Goal: Task Accomplishment & Management: Manage account settings

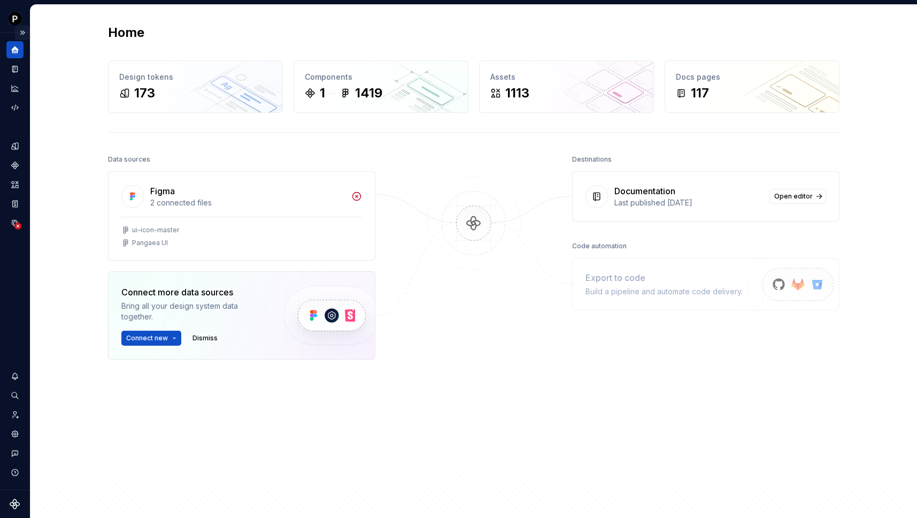
click at [20, 30] on button "Expand sidebar" at bounding box center [22, 32] width 15 height 15
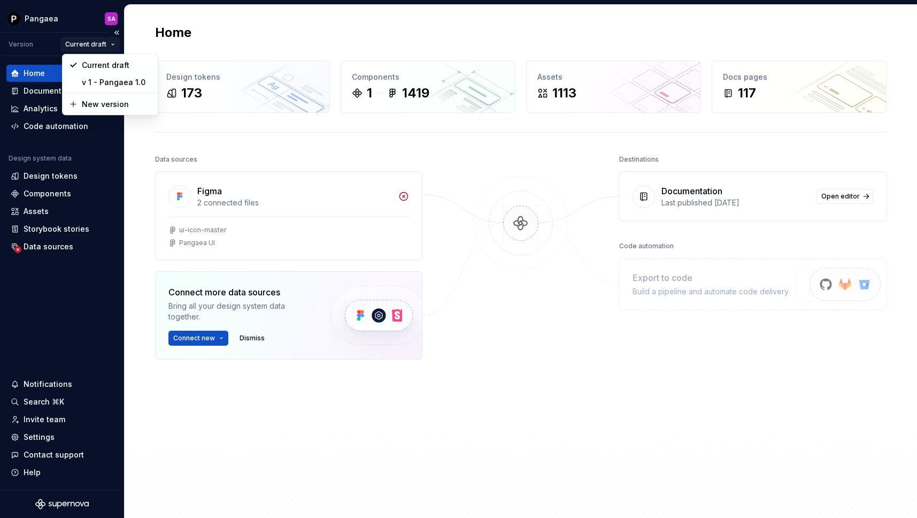
click at [103, 41] on html "Pangaea SA Version Current draft Home Documentation Analytics Code automation D…" at bounding box center [458, 259] width 917 height 518
click at [121, 84] on div "v 1 - Pangaea 1.0" at bounding box center [117, 82] width 70 height 11
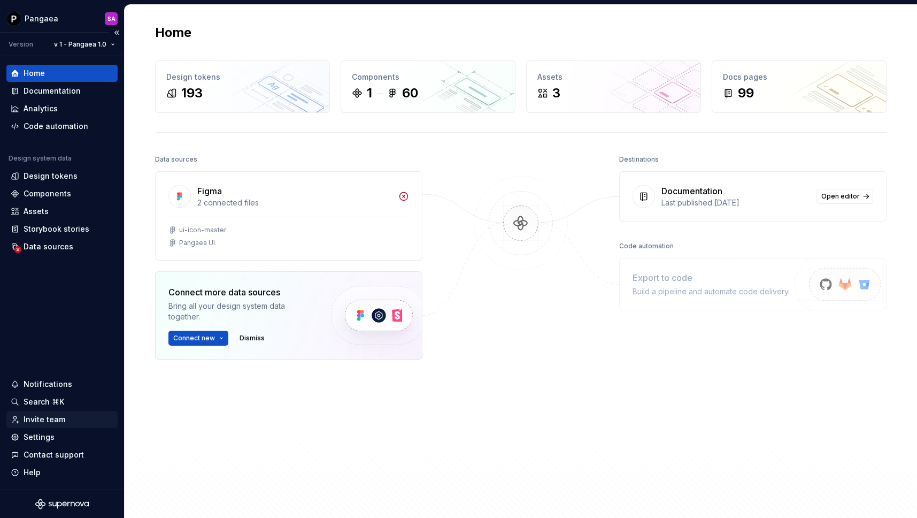
click at [49, 420] on div "Invite team" at bounding box center [45, 419] width 42 height 11
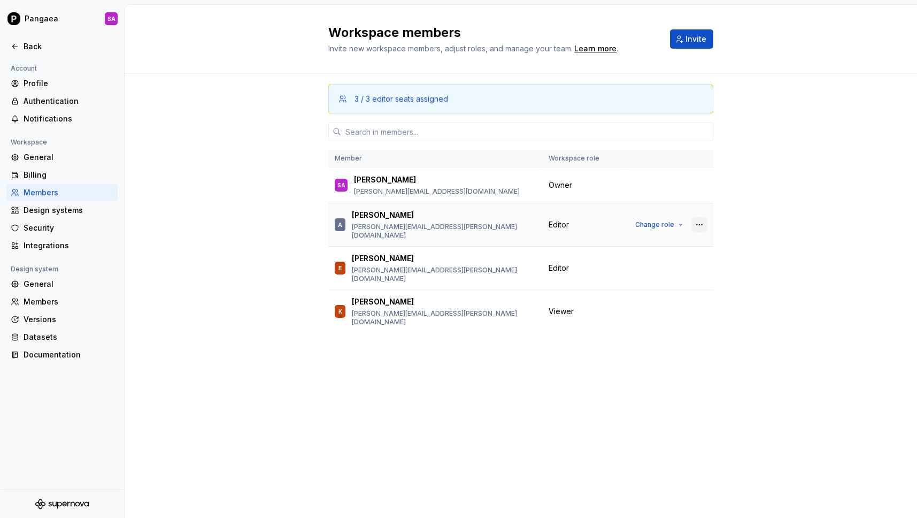
click at [701, 221] on button "button" at bounding box center [699, 224] width 15 height 15
click at [655, 243] on div "Remove from workspace" at bounding box center [634, 241] width 92 height 11
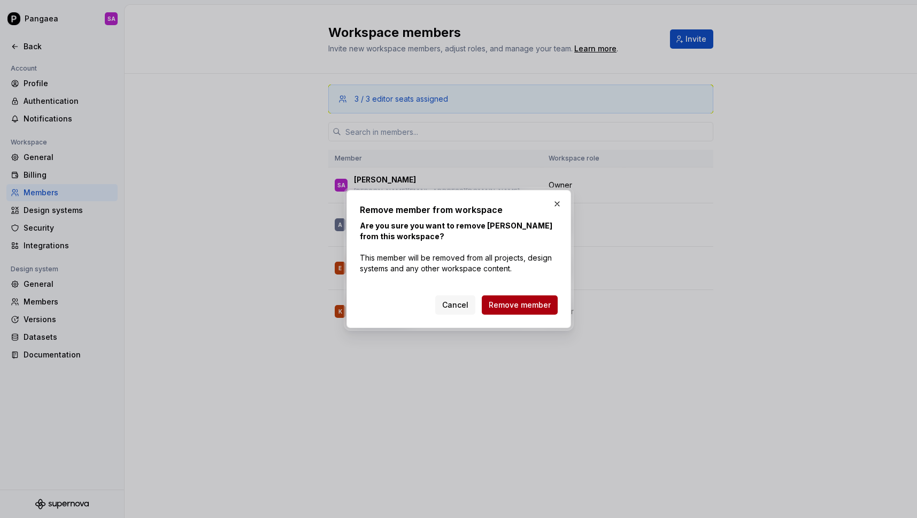
click at [534, 305] on span "Remove member" at bounding box center [520, 304] width 62 height 11
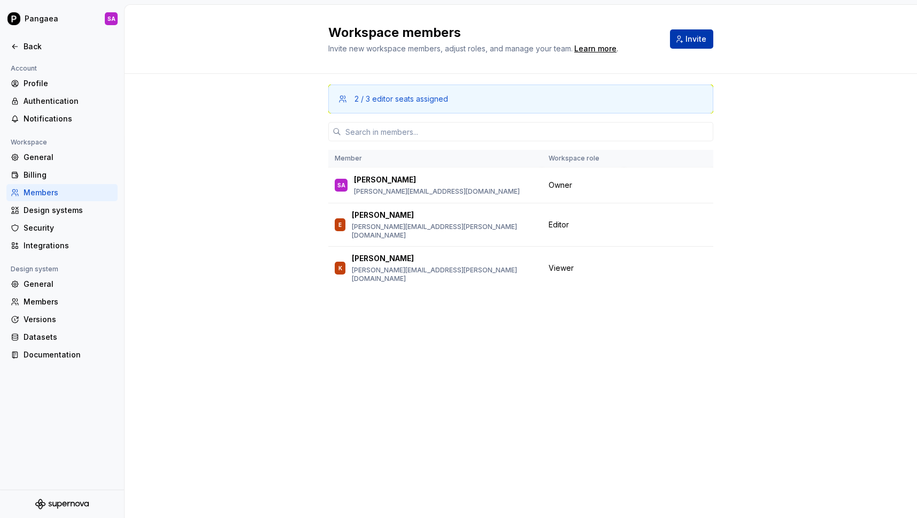
click at [700, 40] on span "Invite" at bounding box center [695, 39] width 21 height 11
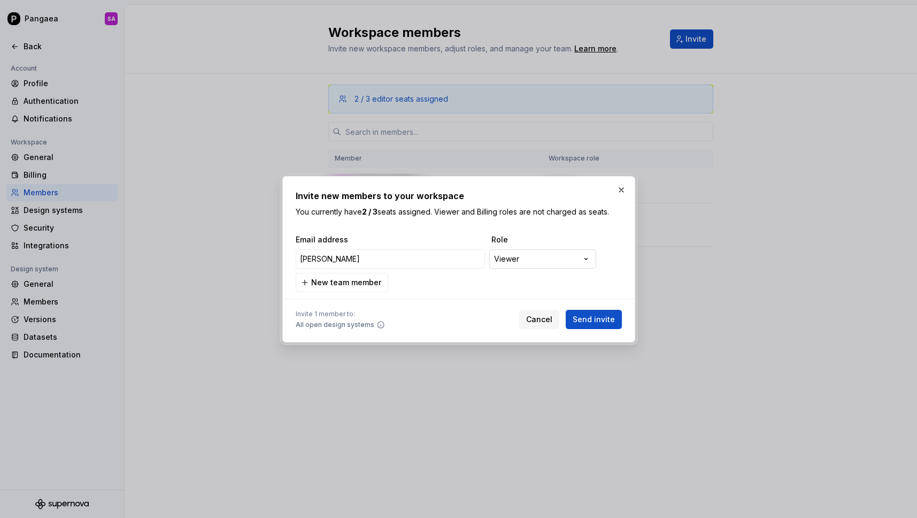
type input "[PERSON_NAME]"
click at [558, 257] on div "**********" at bounding box center [458, 259] width 917 height 518
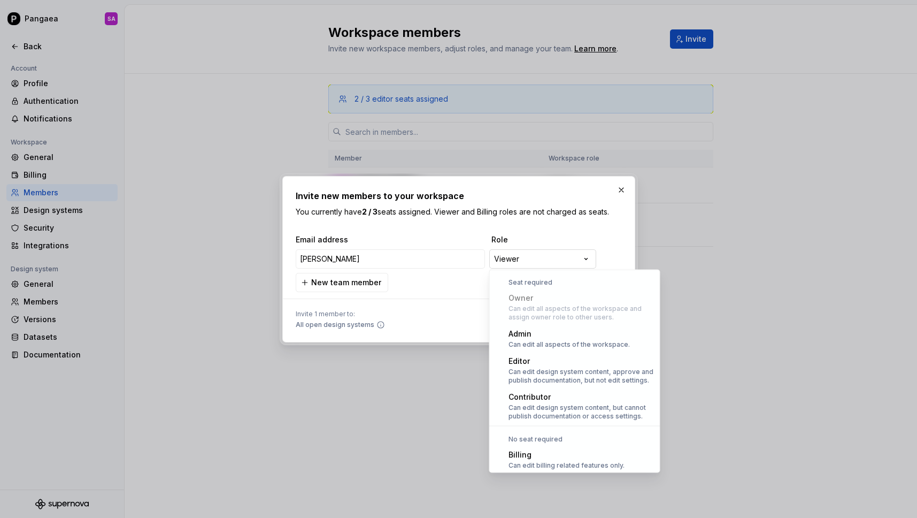
scroll to position [29, 0]
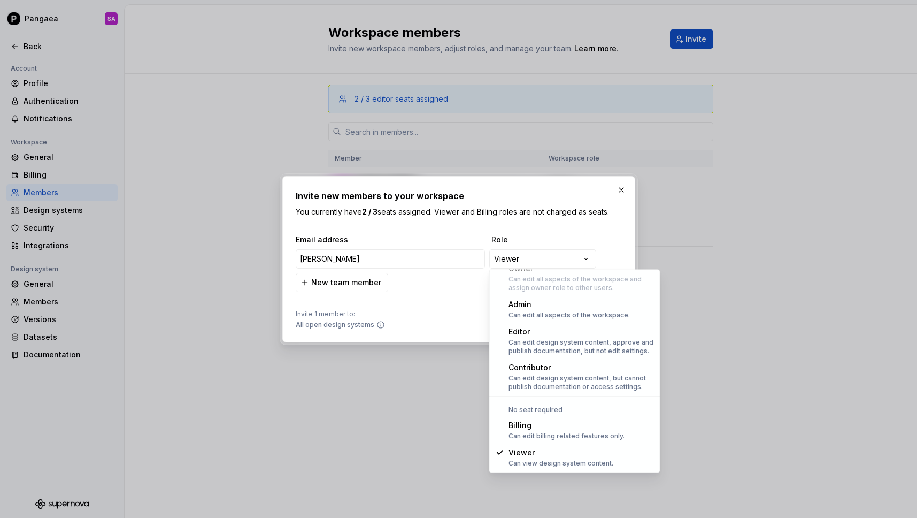
select select "*****"
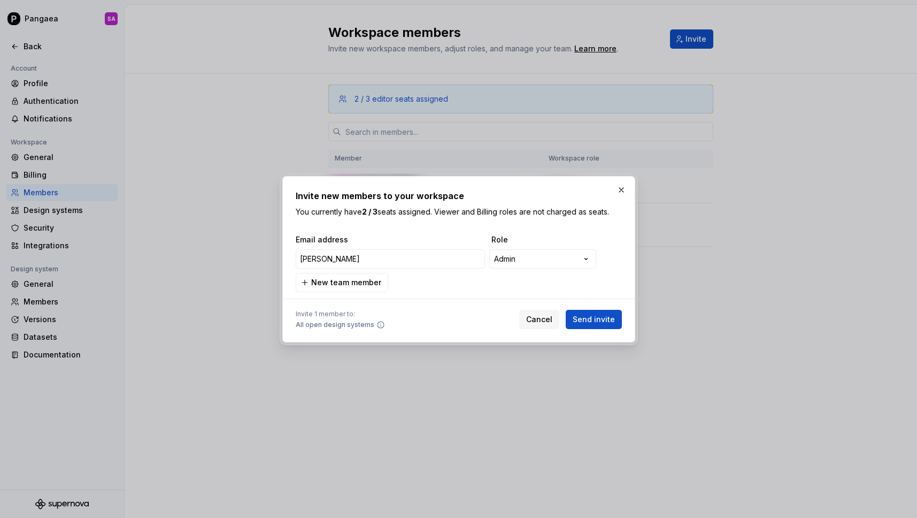
click at [375, 247] on div "**********" at bounding box center [457, 259] width 326 height 24
click at [346, 264] on input "[PERSON_NAME]" at bounding box center [390, 258] width 189 height 19
type input "l"
click at [357, 264] on input "email" at bounding box center [390, 258] width 189 height 19
paste input "SCHUPET [PERSON_NAME] <[PERSON_NAME][EMAIL_ADDRESS][DOMAIN_NAME]>"
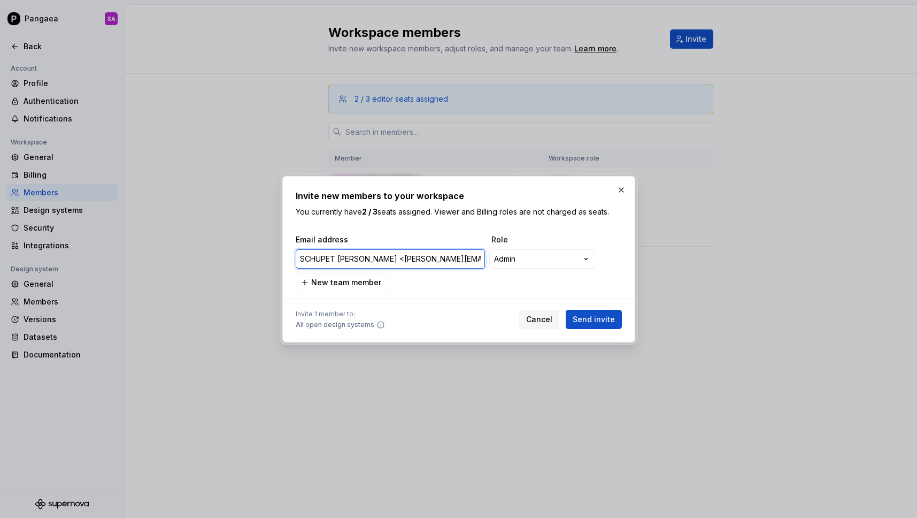
drag, startPoint x: 374, startPoint y: 259, endPoint x: 245, endPoint y: 253, distance: 129.0
click at [245, 253] on div "**********" at bounding box center [458, 259] width 917 height 518
click at [449, 258] on input "[PERSON_NAME][EMAIL_ADDRESS][DOMAIN_NAME]>" at bounding box center [390, 258] width 189 height 19
type input "[PERSON_NAME][EMAIL_ADDRESS][DOMAIN_NAME]"
click at [599, 317] on span "Send invite" at bounding box center [594, 319] width 42 height 11
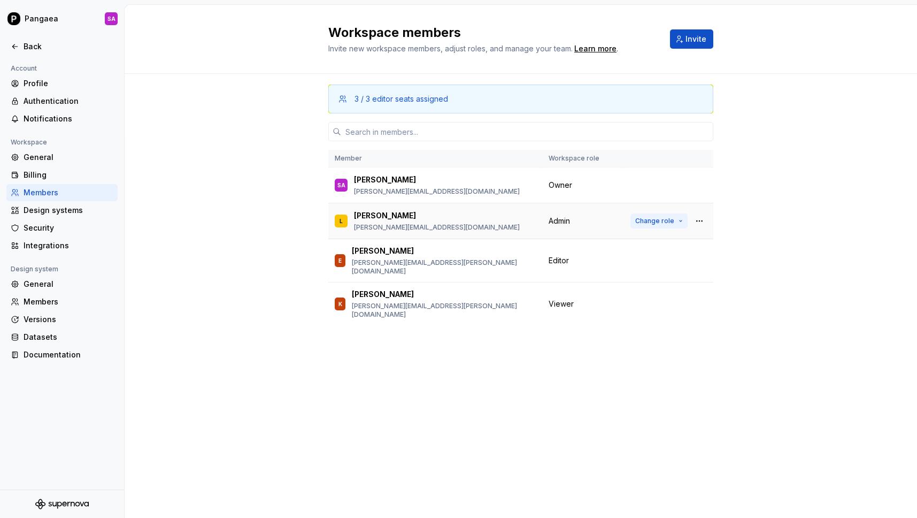
click at [659, 219] on span "Change role" at bounding box center [654, 221] width 39 height 9
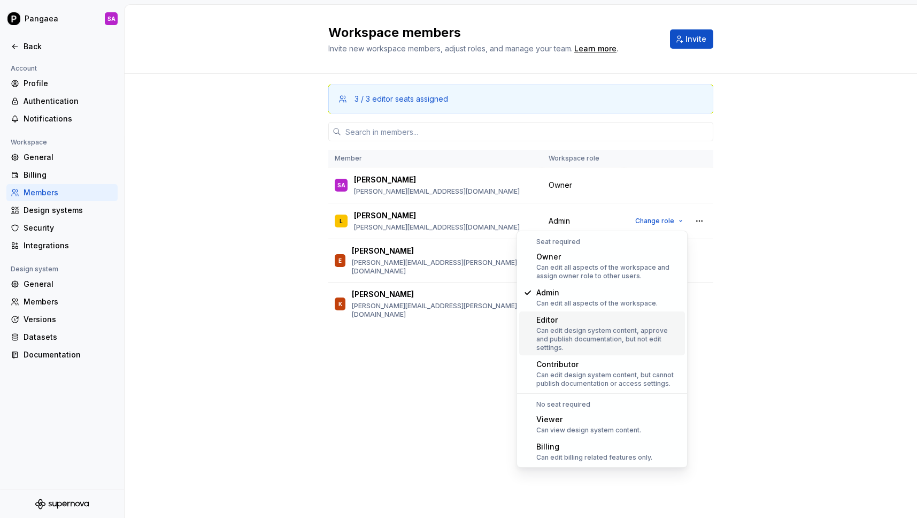
click at [829, 300] on div "3 / 3 editor seats assigned Member Workspace role SA [PERSON_NAME] [PERSON_NAME…" at bounding box center [521, 220] width 792 height 292
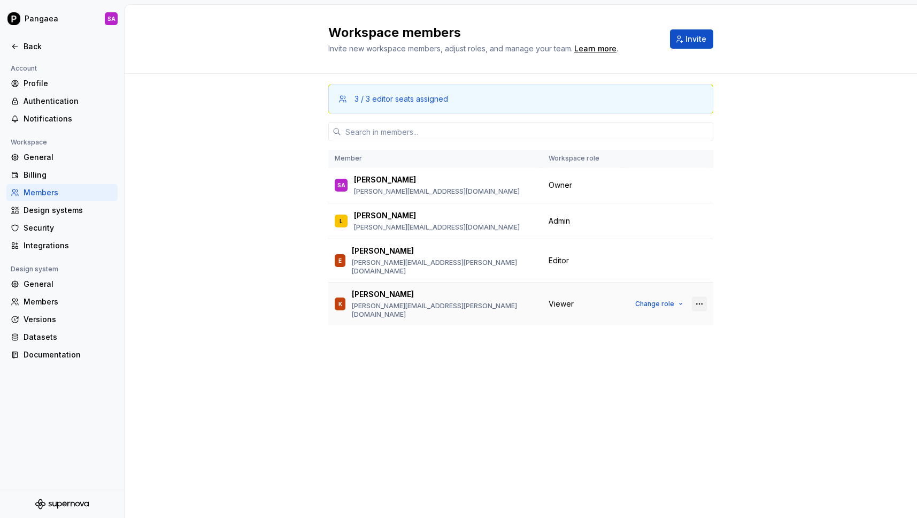
click at [698, 296] on button "button" at bounding box center [699, 303] width 15 height 15
click at [643, 313] on div "Remove from workspace" at bounding box center [634, 313] width 92 height 11
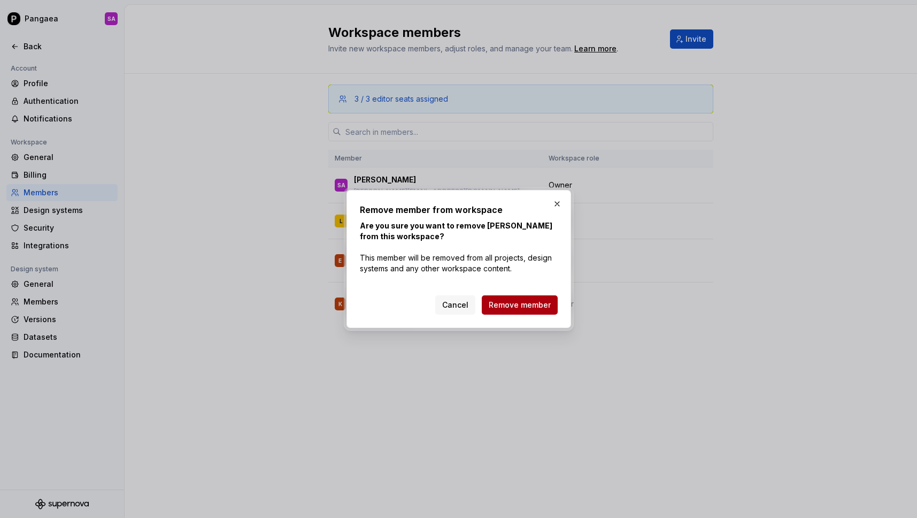
click at [529, 302] on span "Remove member" at bounding box center [520, 304] width 62 height 11
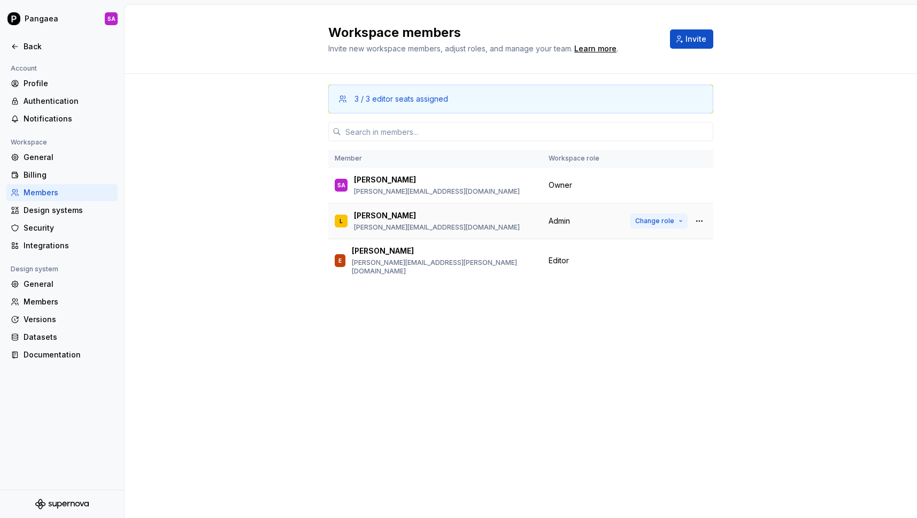
click at [665, 219] on span "Change role" at bounding box center [654, 221] width 39 height 9
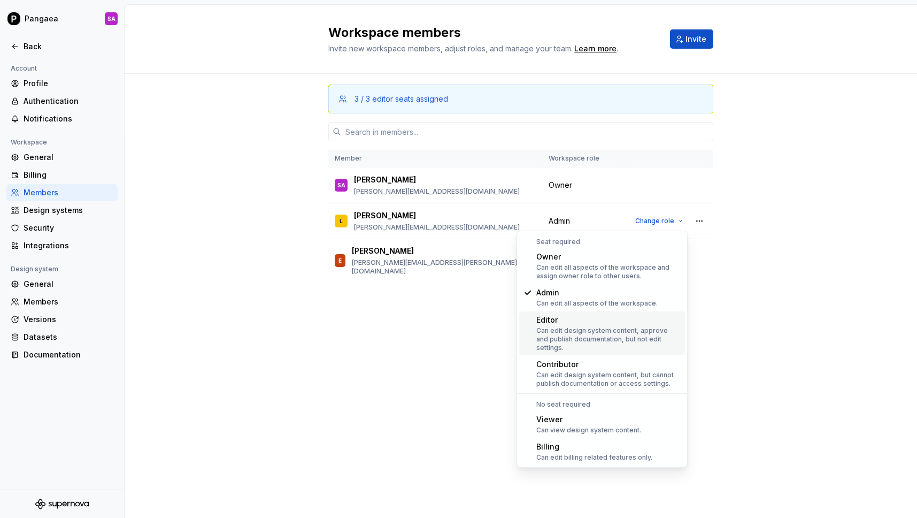
click at [607, 314] on div "Editor" at bounding box center [608, 319] width 144 height 11
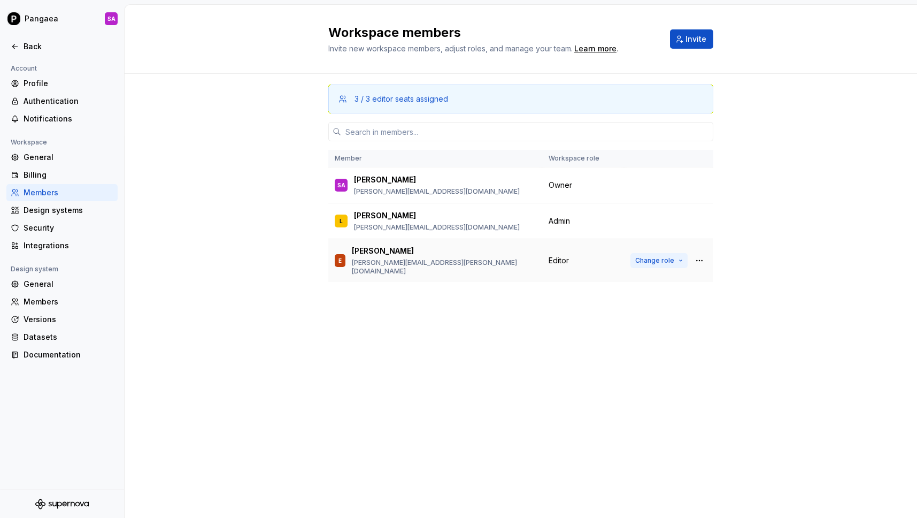
click at [658, 256] on span "Change role" at bounding box center [654, 260] width 39 height 9
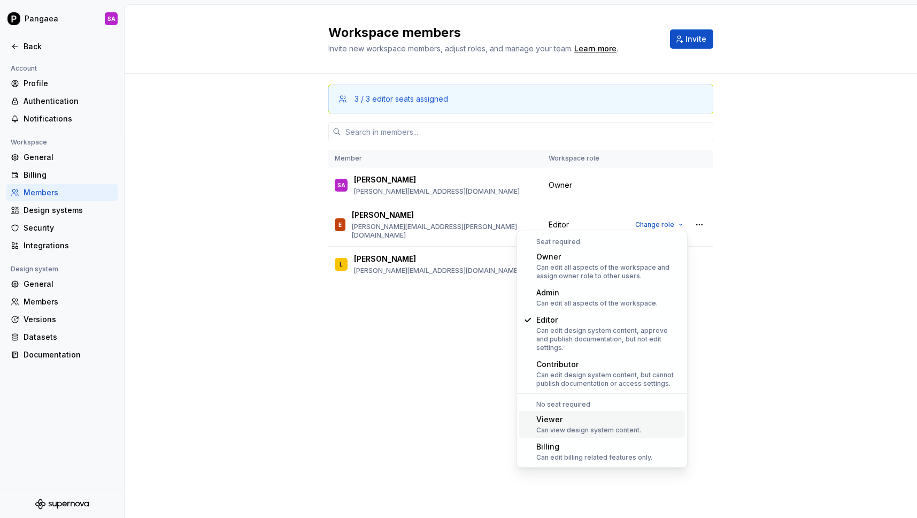
click at [611, 414] on div "Viewer" at bounding box center [588, 419] width 105 height 11
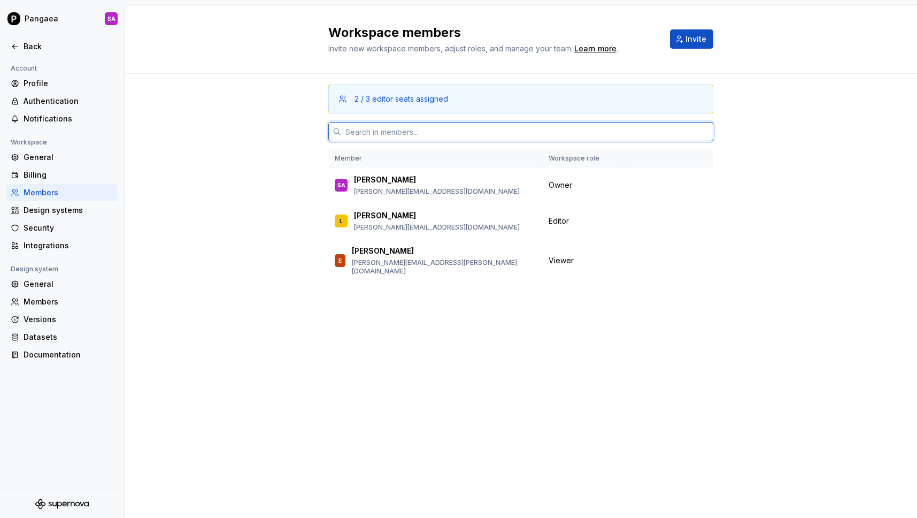
click at [423, 135] on input "text" at bounding box center [527, 131] width 372 height 19
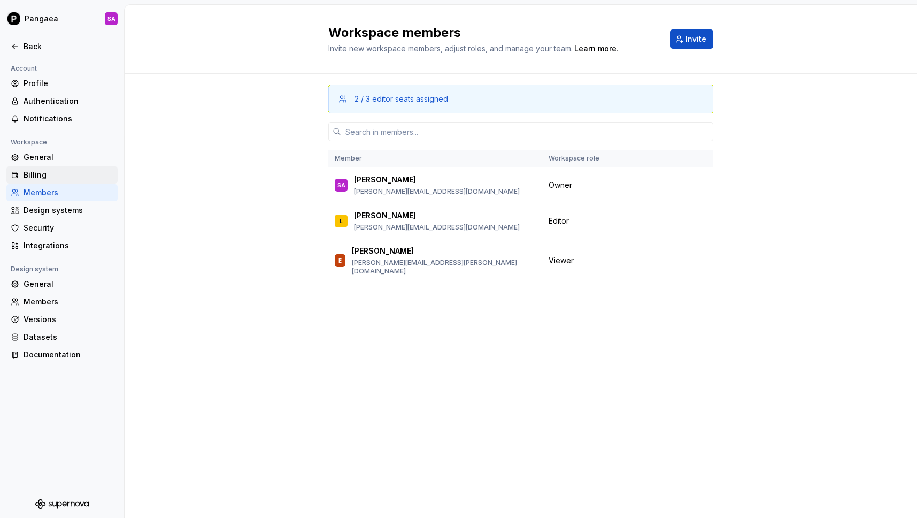
click at [39, 174] on div "Billing" at bounding box center [69, 174] width 90 height 11
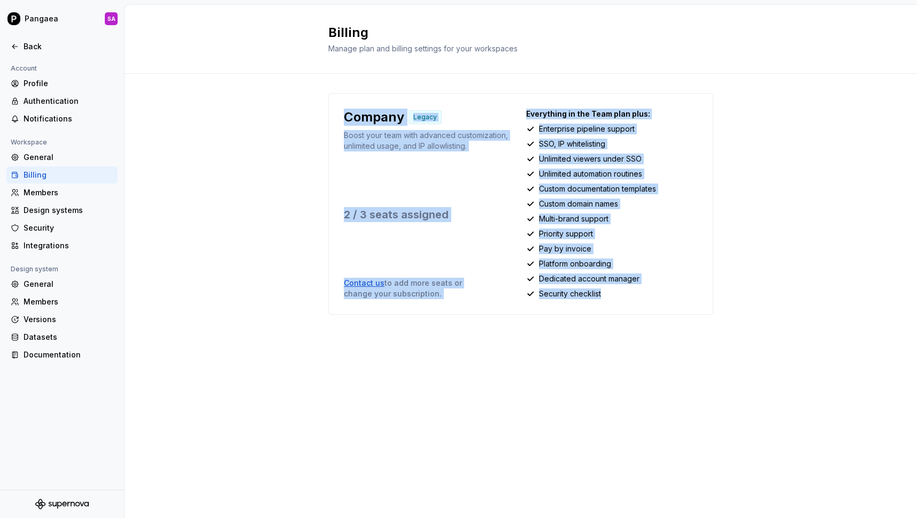
drag, startPoint x: 636, startPoint y: 300, endPoint x: 340, endPoint y: 107, distance: 354.0
click at [340, 107] on div "Company Legacy Boost your team with advanced customization, unlimited usage, an…" at bounding box center [520, 203] width 385 height 221
copy div "Company Legacy Boost your team with advanced customization, unlimited usage, an…"
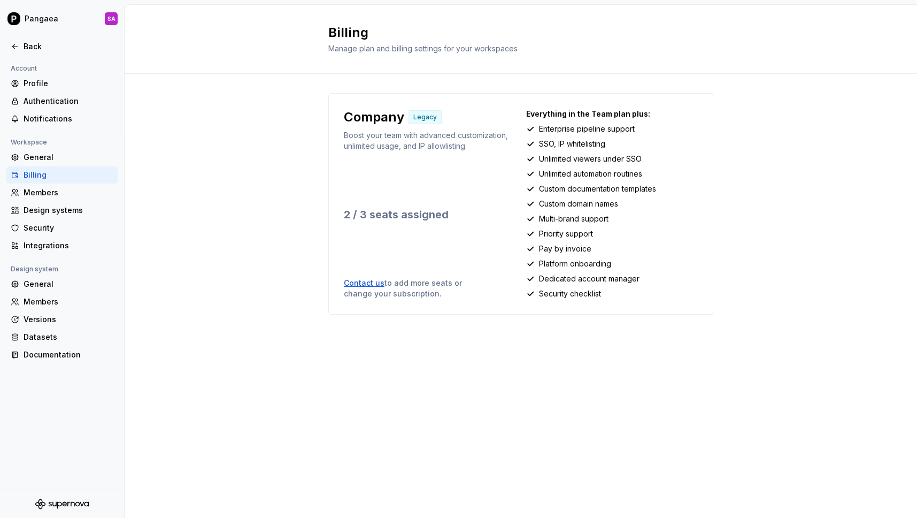
click at [463, 118] on div "Company Legacy" at bounding box center [430, 117] width 172 height 17
drag, startPoint x: 346, startPoint y: 119, endPoint x: 451, endPoint y: 120, distance: 105.3
click at [451, 120] on div "Company Legacy" at bounding box center [430, 117] width 172 height 17
copy div "Company Legacy"
click at [57, 160] on div "General" at bounding box center [69, 157] width 90 height 11
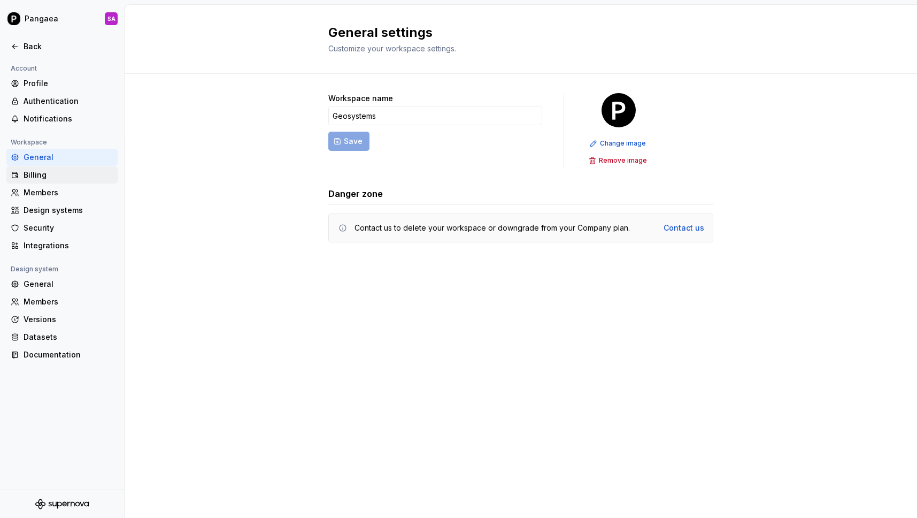
click at [51, 176] on div "Billing" at bounding box center [69, 174] width 90 height 11
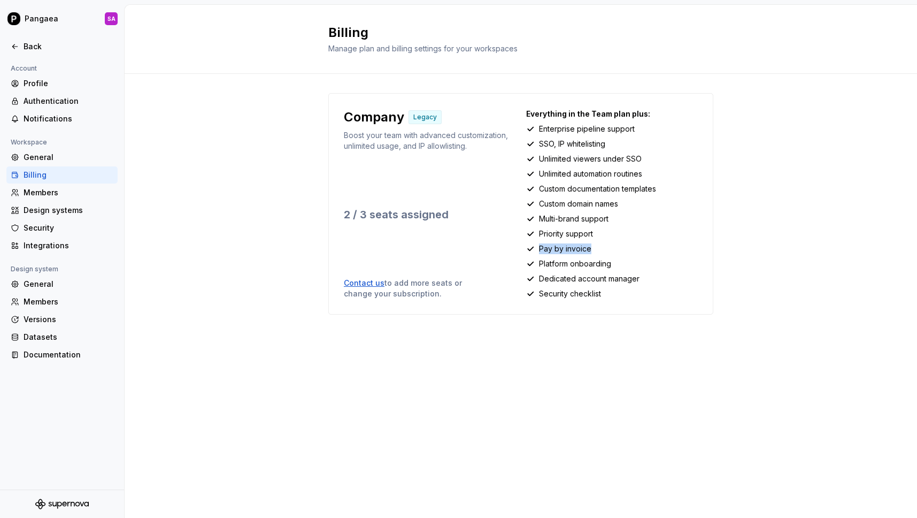
drag, startPoint x: 536, startPoint y: 248, endPoint x: 630, endPoint y: 248, distance: 93.6
click at [630, 248] on div "Pay by invoice" at bounding box center [612, 248] width 172 height 11
copy p "Pay by invoice"
click at [37, 100] on div "Authentication" at bounding box center [69, 101] width 90 height 11
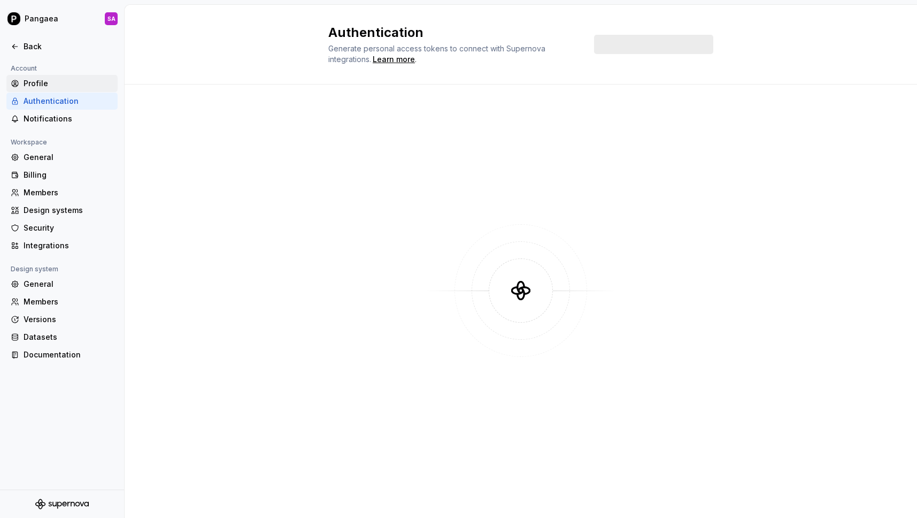
click at [32, 83] on div "Profile" at bounding box center [69, 83] width 90 height 11
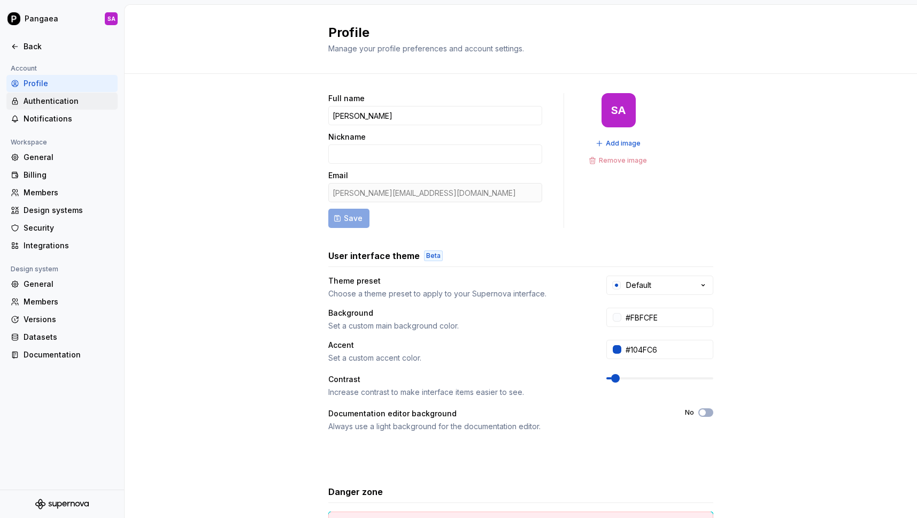
click at [47, 103] on div "Authentication" at bounding box center [69, 101] width 90 height 11
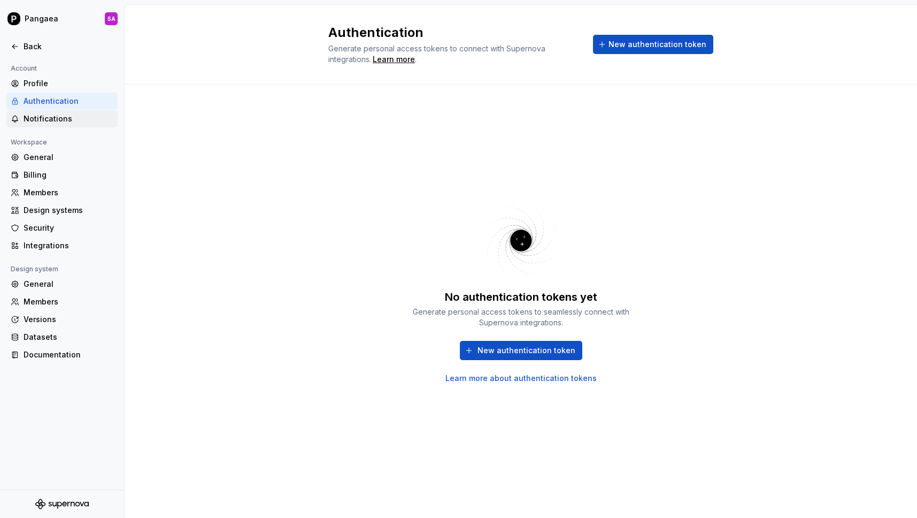
click at [49, 117] on div "Notifications" at bounding box center [69, 118] width 90 height 11
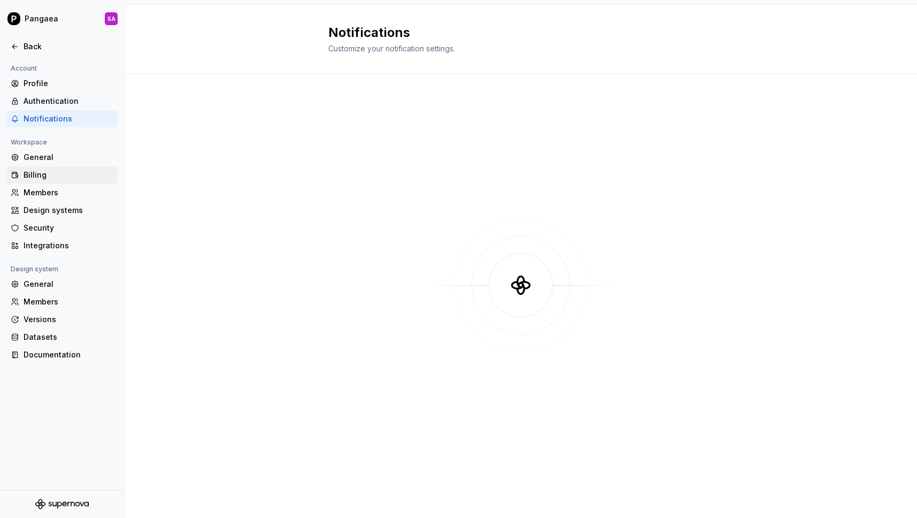
click at [48, 175] on div "Billing" at bounding box center [69, 174] width 90 height 11
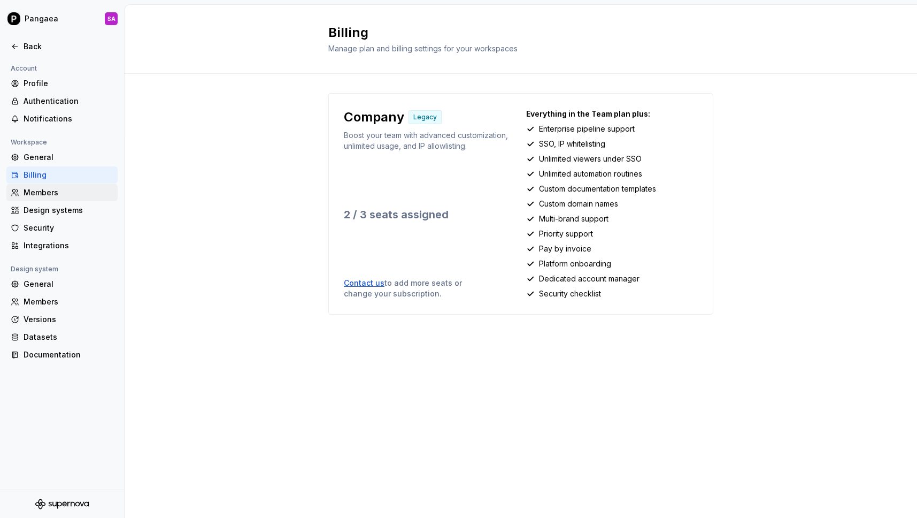
click at [33, 196] on div "Members" at bounding box center [69, 192] width 90 height 11
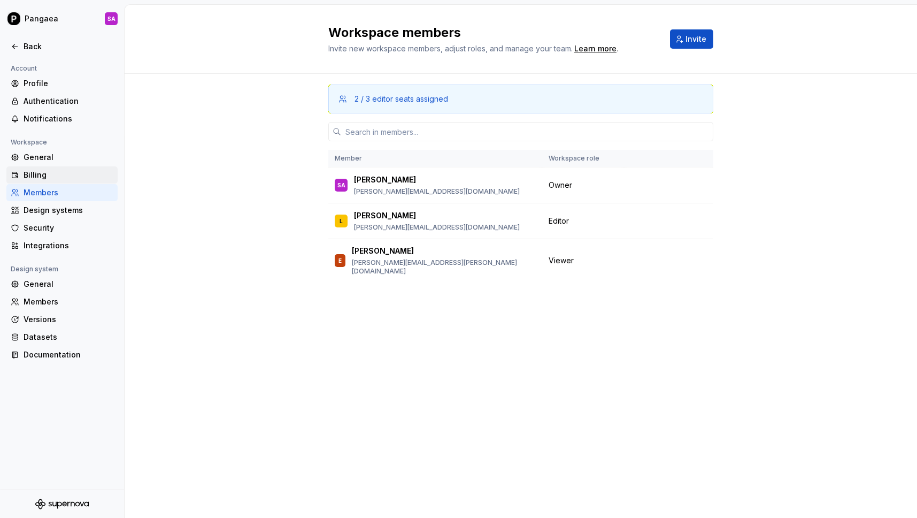
click at [34, 179] on div "Billing" at bounding box center [69, 174] width 90 height 11
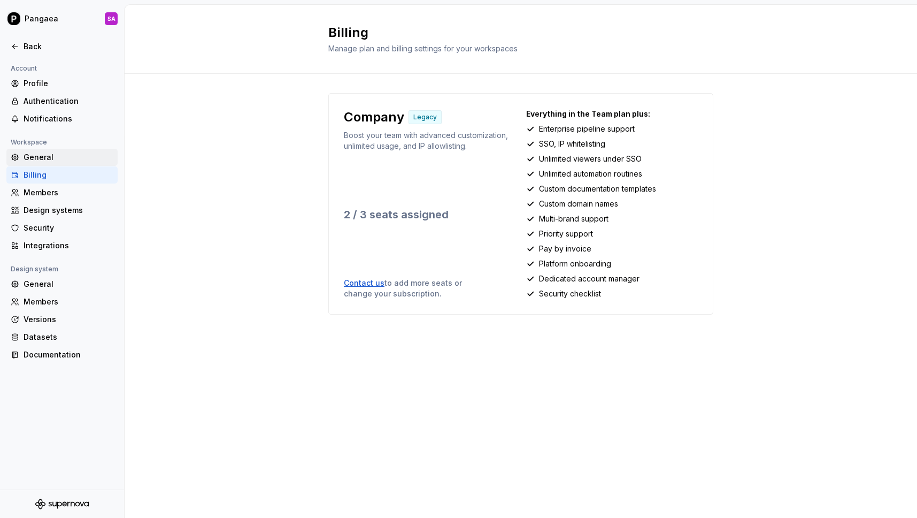
click at [40, 154] on div "General" at bounding box center [69, 157] width 90 height 11
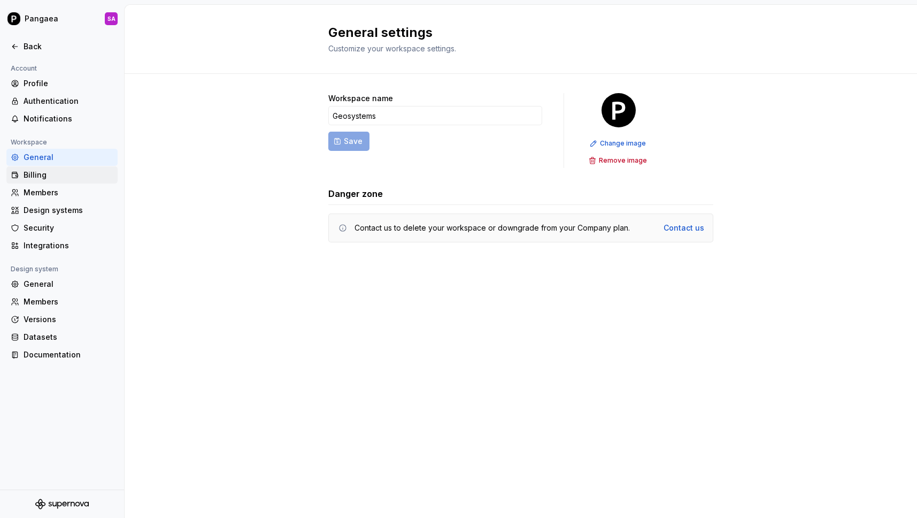
click at [31, 176] on div "Billing" at bounding box center [69, 174] width 90 height 11
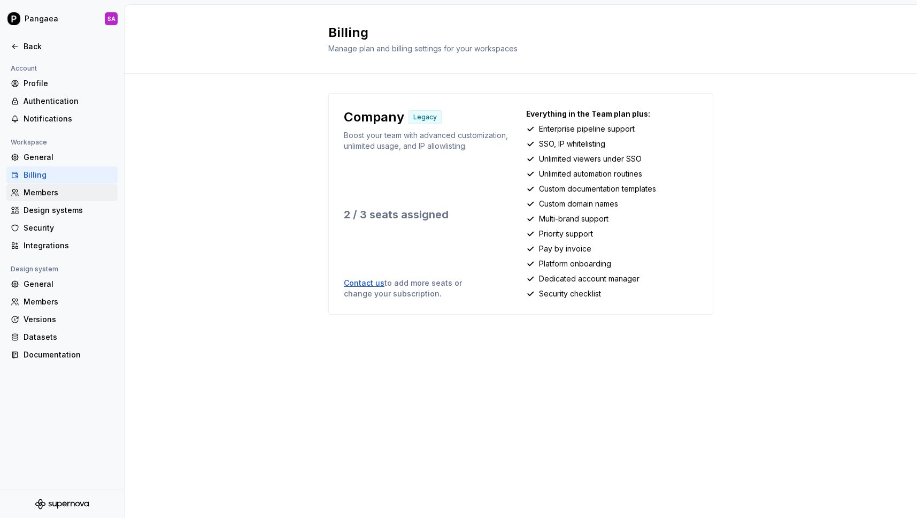
click at [40, 192] on div "Members" at bounding box center [69, 192] width 90 height 11
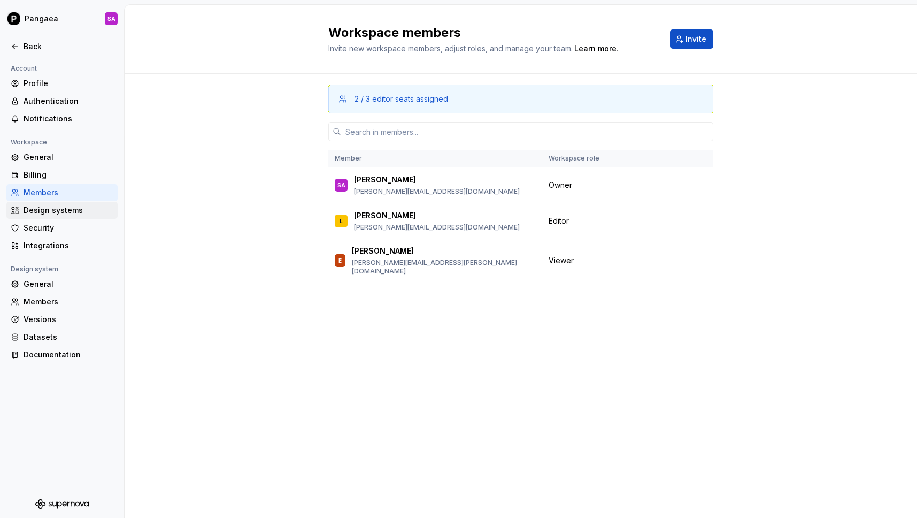
click at [31, 213] on div "Design systems" at bounding box center [69, 210] width 90 height 11
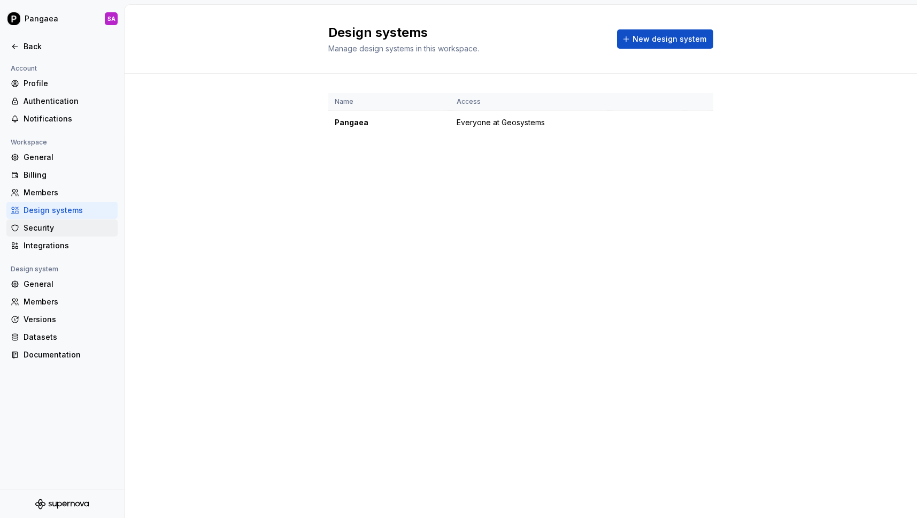
click at [32, 223] on div "Security" at bounding box center [69, 227] width 90 height 11
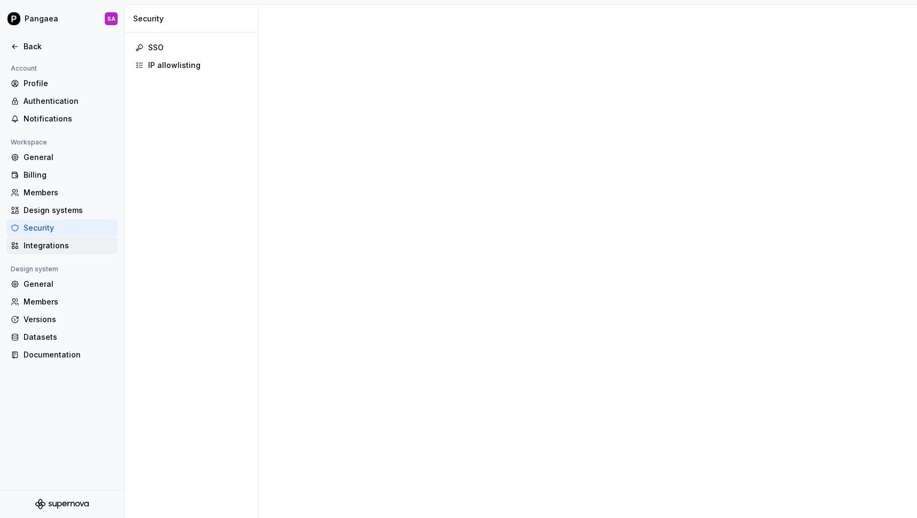
click at [40, 243] on div "Integrations" at bounding box center [69, 245] width 90 height 11
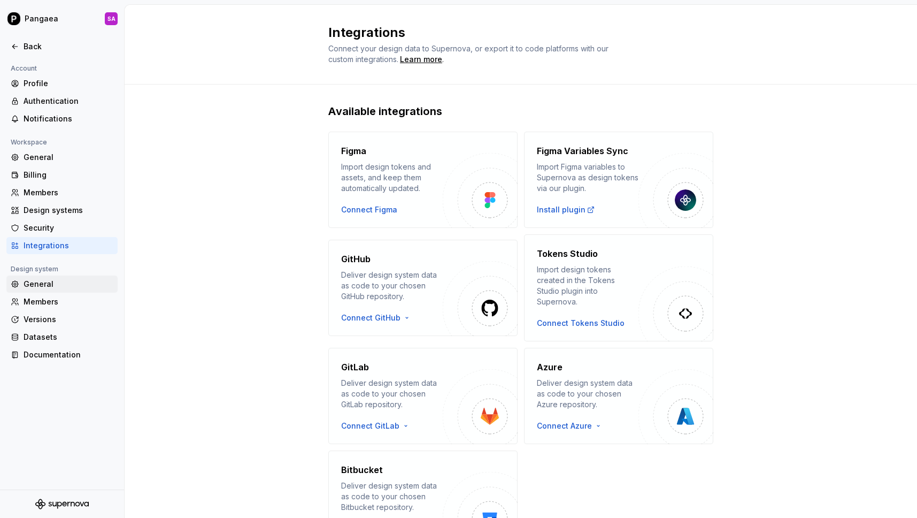
click at [44, 283] on div "General" at bounding box center [69, 284] width 90 height 11
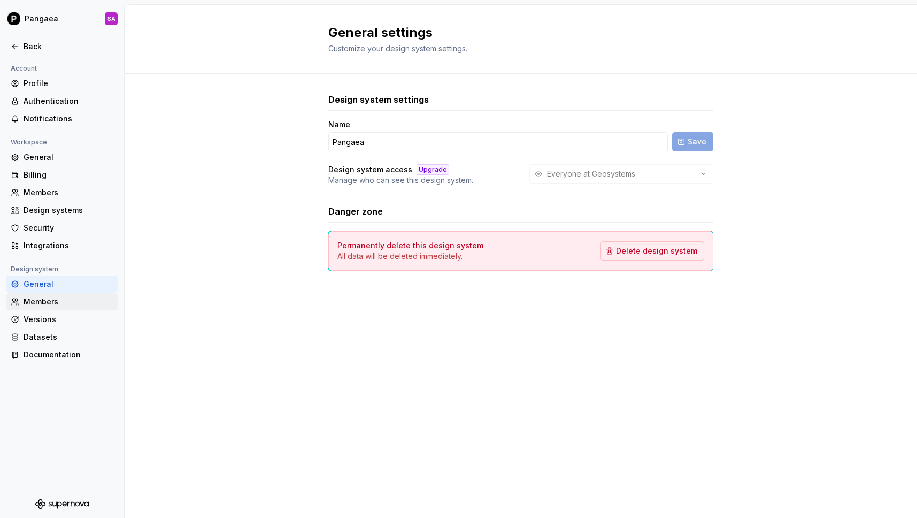
click at [33, 305] on div "Members" at bounding box center [69, 301] width 90 height 11
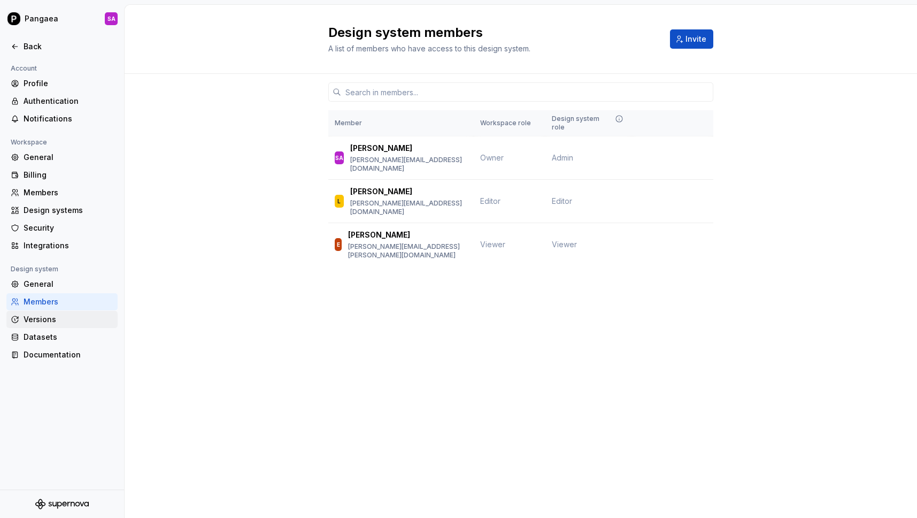
click at [30, 319] on div "Versions" at bounding box center [69, 319] width 90 height 11
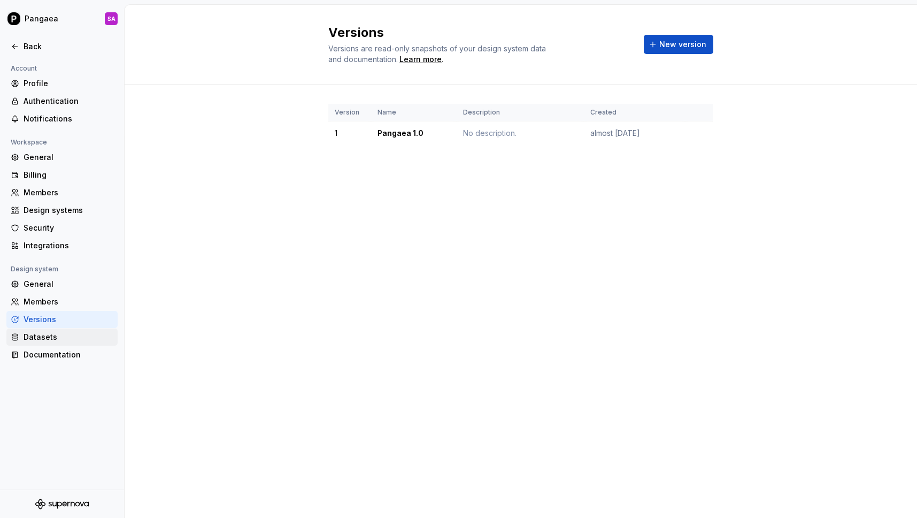
click at [43, 333] on div "Datasets" at bounding box center [69, 336] width 90 height 11
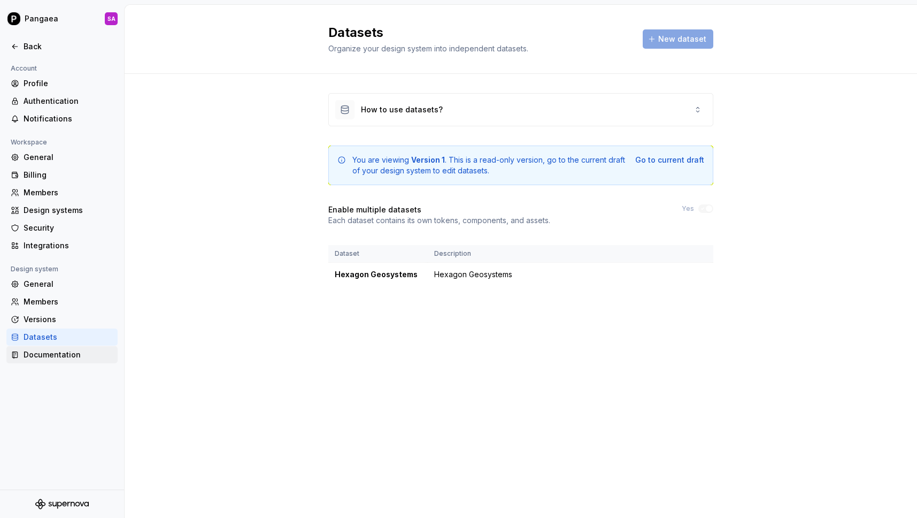
click at [56, 351] on div "Documentation" at bounding box center [69, 354] width 90 height 11
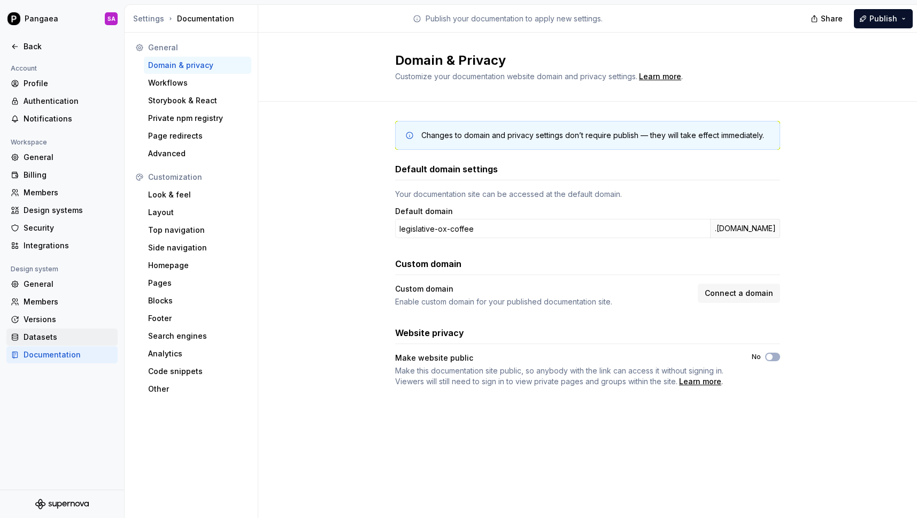
click at [44, 333] on div "Datasets" at bounding box center [69, 336] width 90 height 11
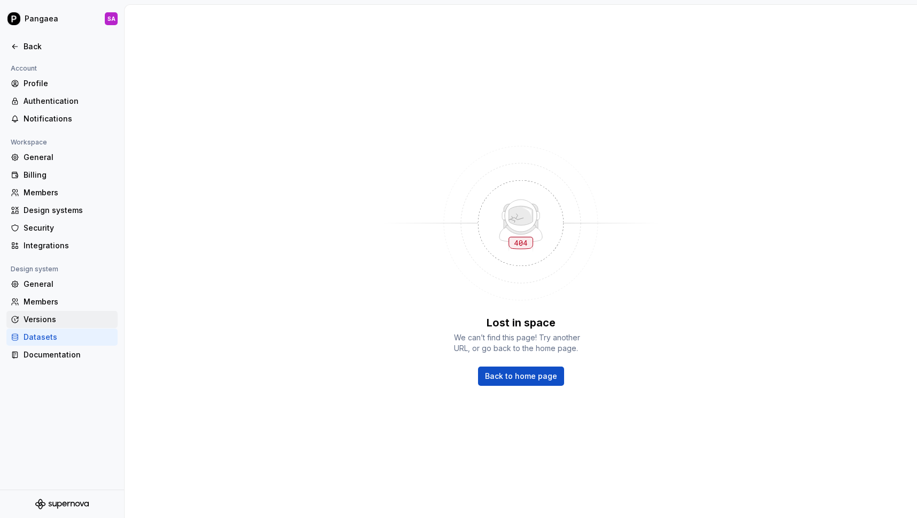
click at [44, 321] on div "Versions" at bounding box center [69, 319] width 90 height 11
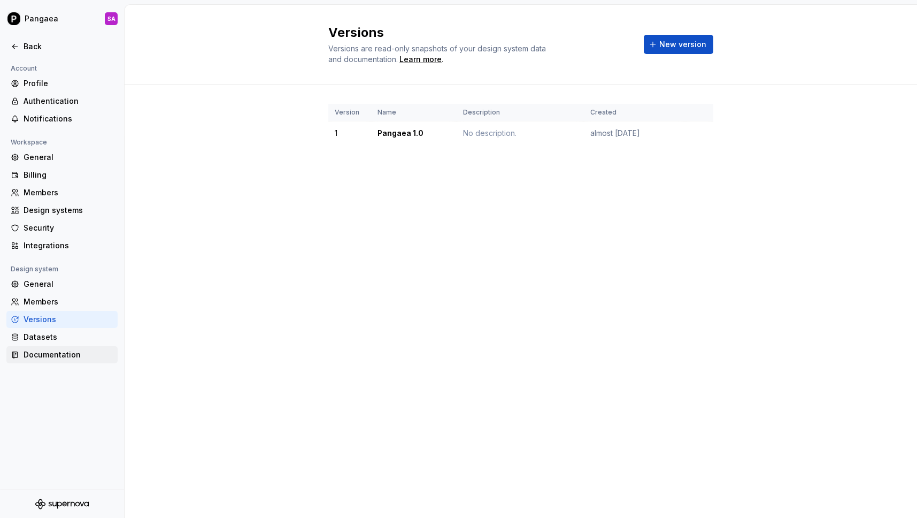
click at [45, 346] on div "Documentation" at bounding box center [61, 354] width 111 height 17
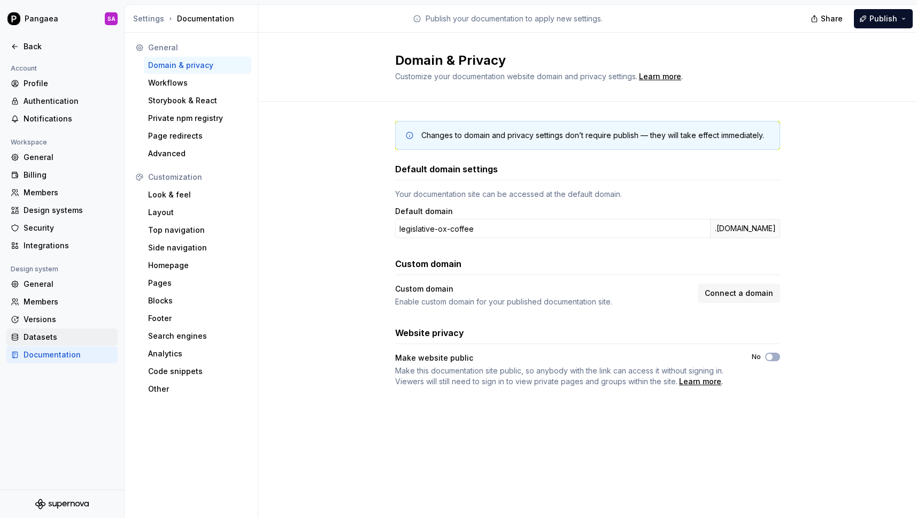
click at [44, 341] on div "Datasets" at bounding box center [69, 336] width 90 height 11
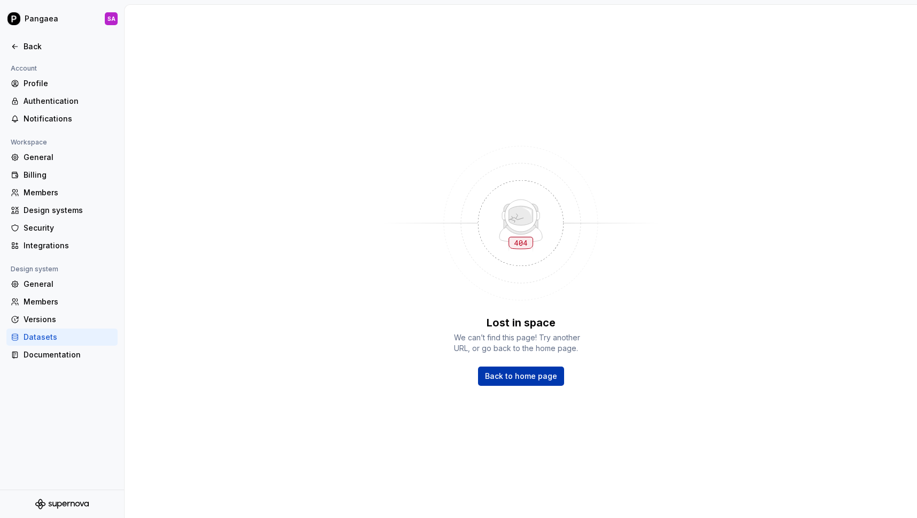
click at [529, 381] on link "Back to home page" at bounding box center [521, 375] width 86 height 19
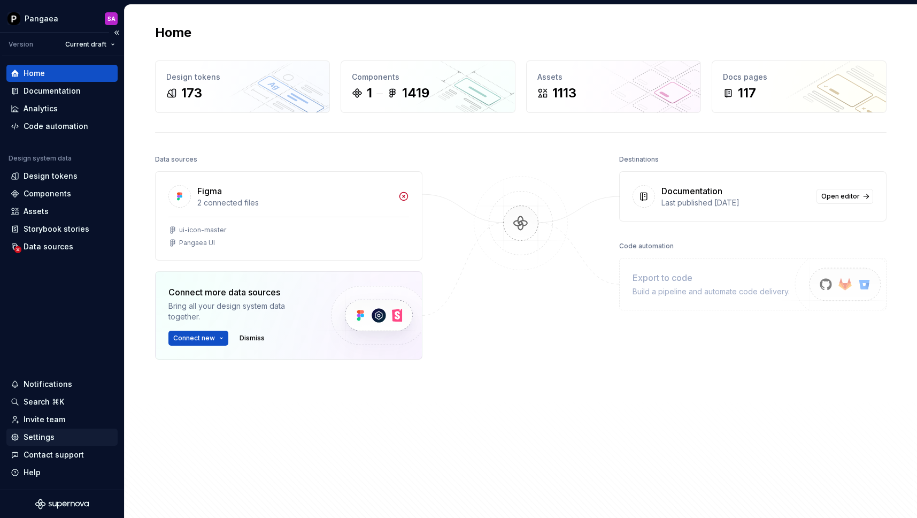
click at [39, 438] on div "Settings" at bounding box center [39, 436] width 31 height 11
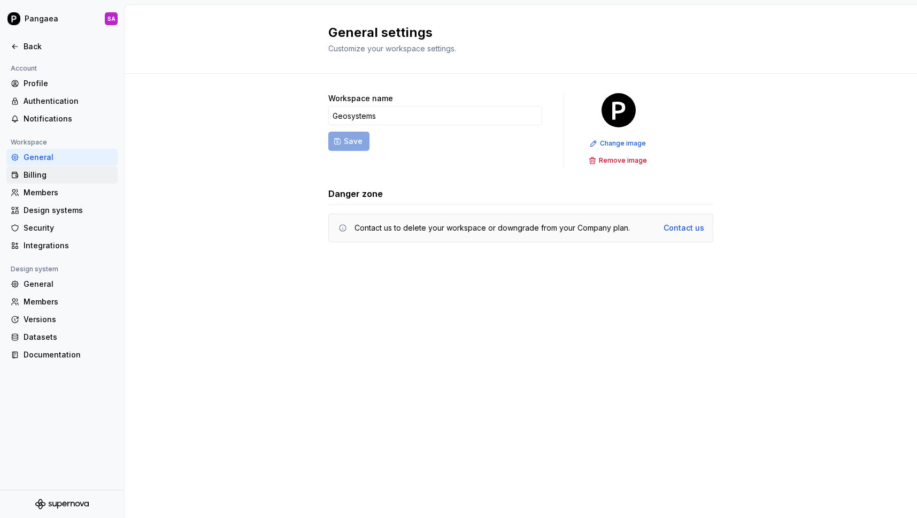
click at [38, 173] on div "Billing" at bounding box center [69, 174] width 90 height 11
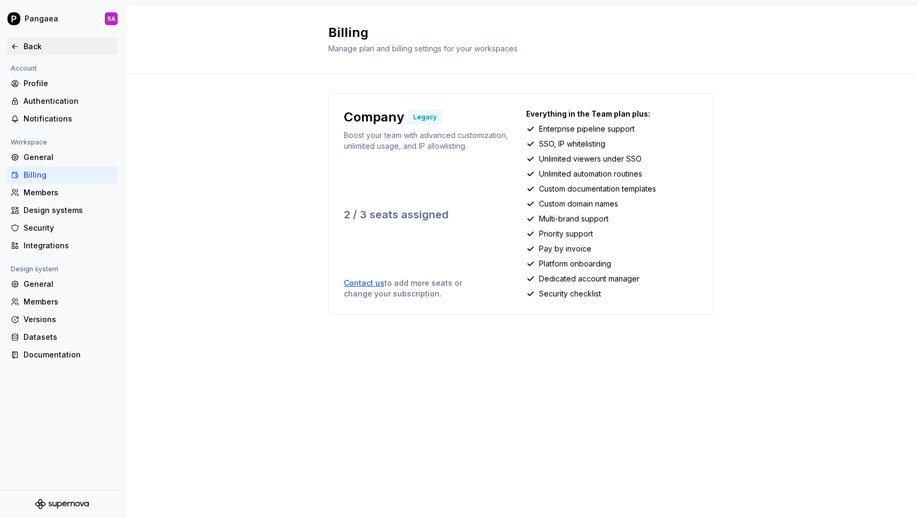
click at [18, 42] on icon at bounding box center [15, 46] width 9 height 9
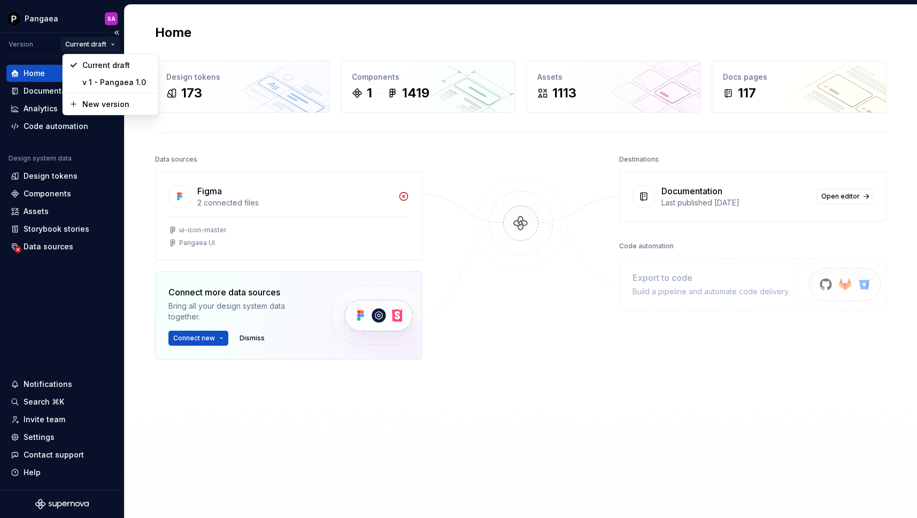
click at [96, 44] on html "Pangaea SA Version Current draft Home Documentation Analytics Code automation D…" at bounding box center [458, 259] width 917 height 518
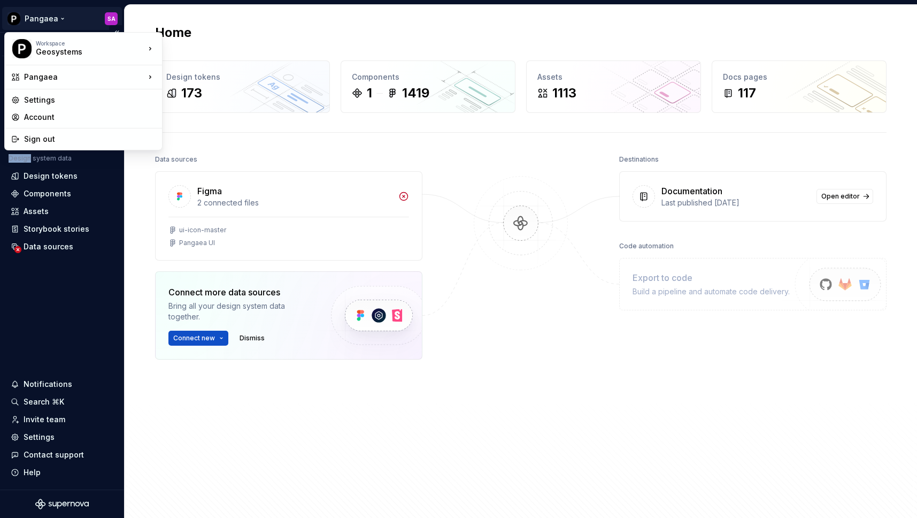
click at [52, 21] on html "Pangaea SA Version Current draft Home Documentation Analytics Code automation D…" at bounding box center [458, 259] width 917 height 518
click at [71, 75] on div "Pangaea" at bounding box center [84, 77] width 121 height 11
click at [233, 103] on div "Manage design systems" at bounding box center [226, 101] width 92 height 11
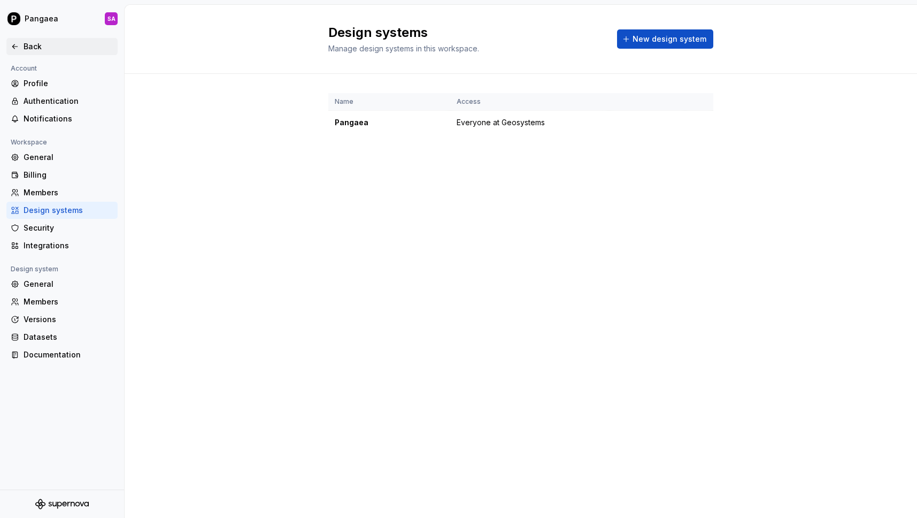
click at [21, 47] on div "Back" at bounding box center [62, 46] width 103 height 11
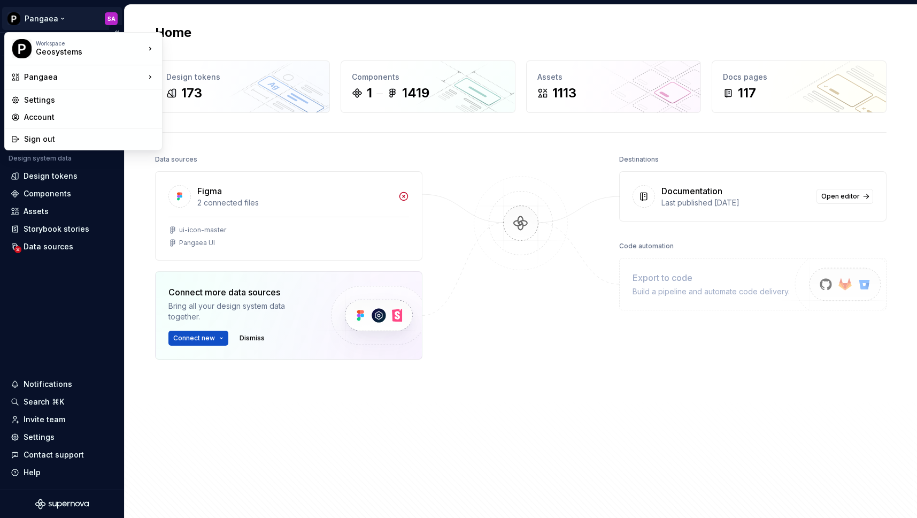
click at [52, 17] on html "Pangaea SA Version Current draft Home Documentation Analytics Code automation D…" at bounding box center [458, 259] width 917 height 518
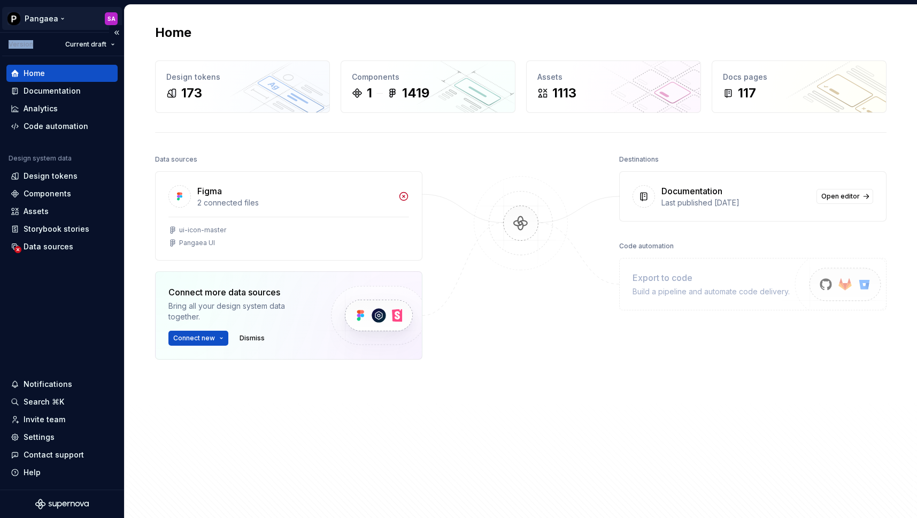
click at [41, 23] on html "Pangaea SA Version Current draft Home Documentation Analytics Code automation D…" at bounding box center [458, 259] width 917 height 518
